Goal: Check status: Check status

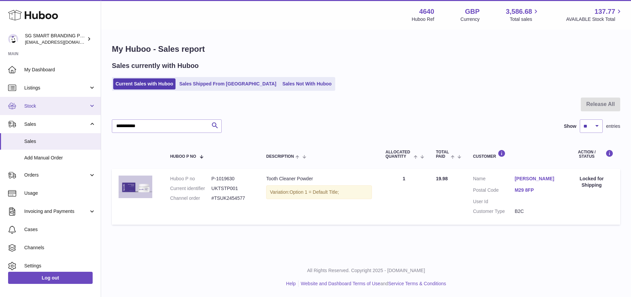
click at [54, 107] on span "Stock" at bounding box center [56, 106] width 64 height 6
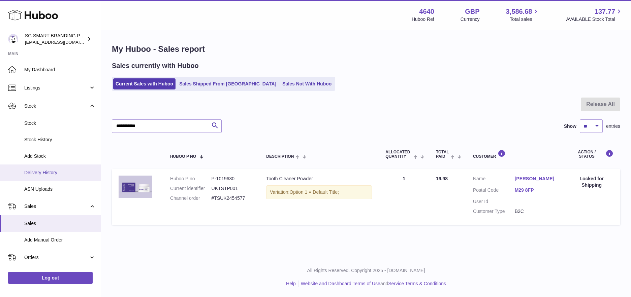
click at [50, 174] on span "Delivery History" at bounding box center [59, 173] width 71 height 6
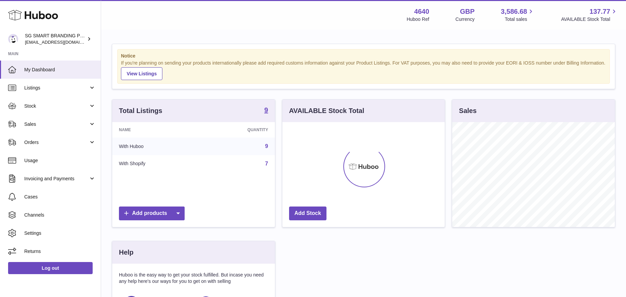
scroll to position [105, 162]
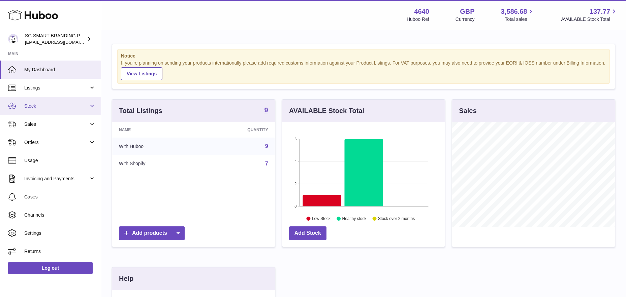
drag, startPoint x: 85, startPoint y: 104, endPoint x: 83, endPoint y: 108, distance: 4.5
click at [86, 104] on span "Stock" at bounding box center [56, 106] width 64 height 6
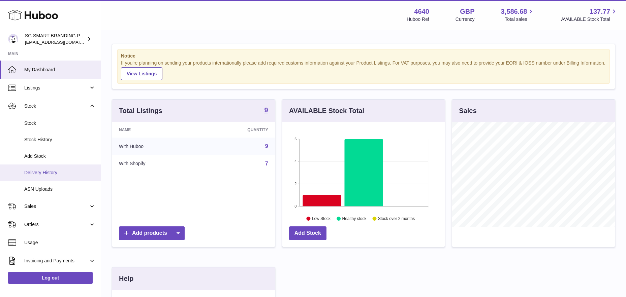
click at [45, 172] on span "Delivery History" at bounding box center [59, 173] width 71 height 6
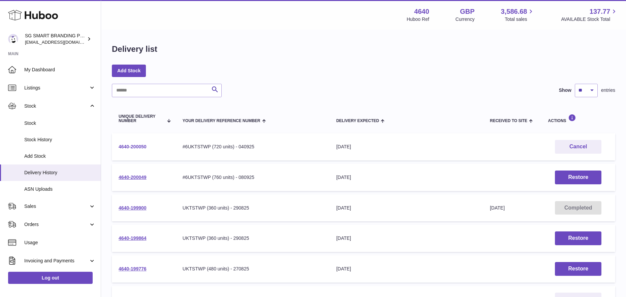
click at [143, 146] on link "4640-200050" at bounding box center [133, 146] width 28 height 5
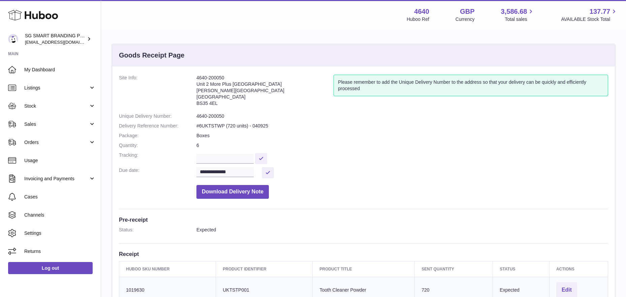
drag, startPoint x: 213, startPoint y: 100, endPoint x: 196, endPoint y: 86, distance: 21.8
click at [196, 86] on address "4640-200050 Unit 2 More Plus Central Park Hudson Ave Severn Beach BS35 4EL" at bounding box center [264, 92] width 137 height 35
copy dl "4640-200050 Unit 2 More Plus Central Park Hudson Ave Severn Beach BS35 4EL"
click at [200, 89] on address "4640-200050 Unit 2 More Plus Central Park Hudson Ave Severn Beach BS35 4EL" at bounding box center [264, 92] width 137 height 35
drag, startPoint x: 197, startPoint y: 85, endPoint x: 221, endPoint y: 106, distance: 31.5
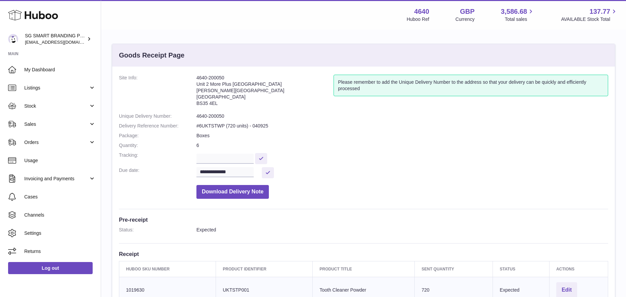
click at [221, 106] on address "4640-200050 Unit 2 More Plus Central Park Hudson Ave Severn Beach BS35 4EL" at bounding box center [264, 92] width 137 height 35
copy address "Unit 2 More Plus Central Park Hudson Ave Severn Beach BS35 4EL"
